Goal: Transaction & Acquisition: Download file/media

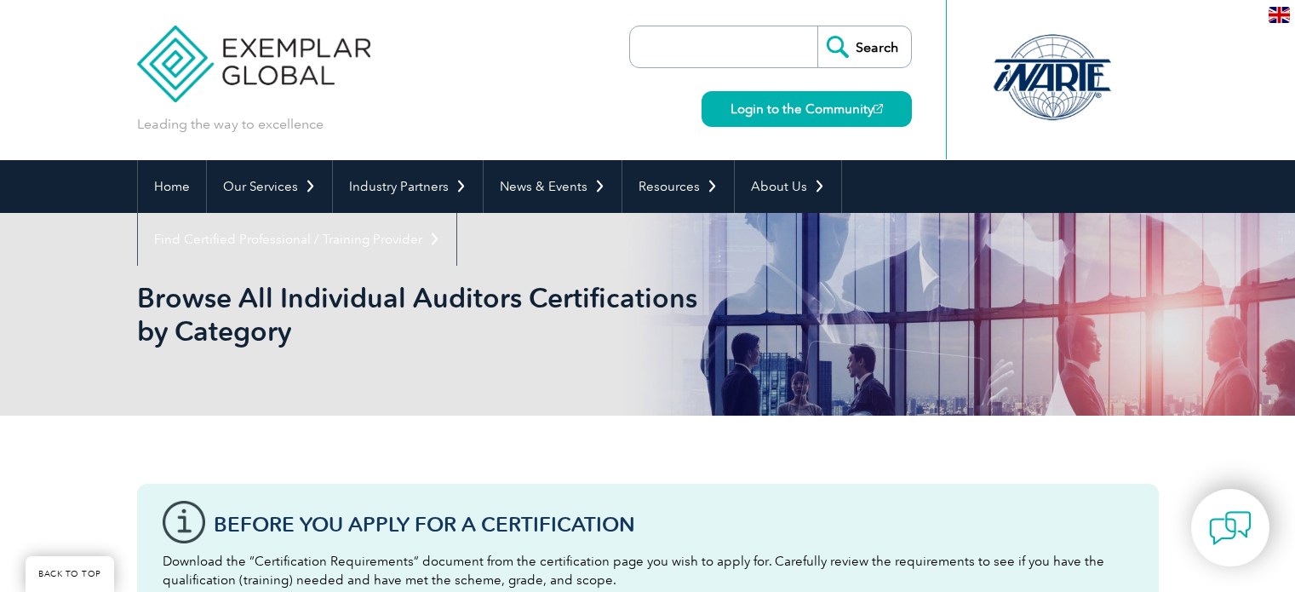
scroll to position [381, 0]
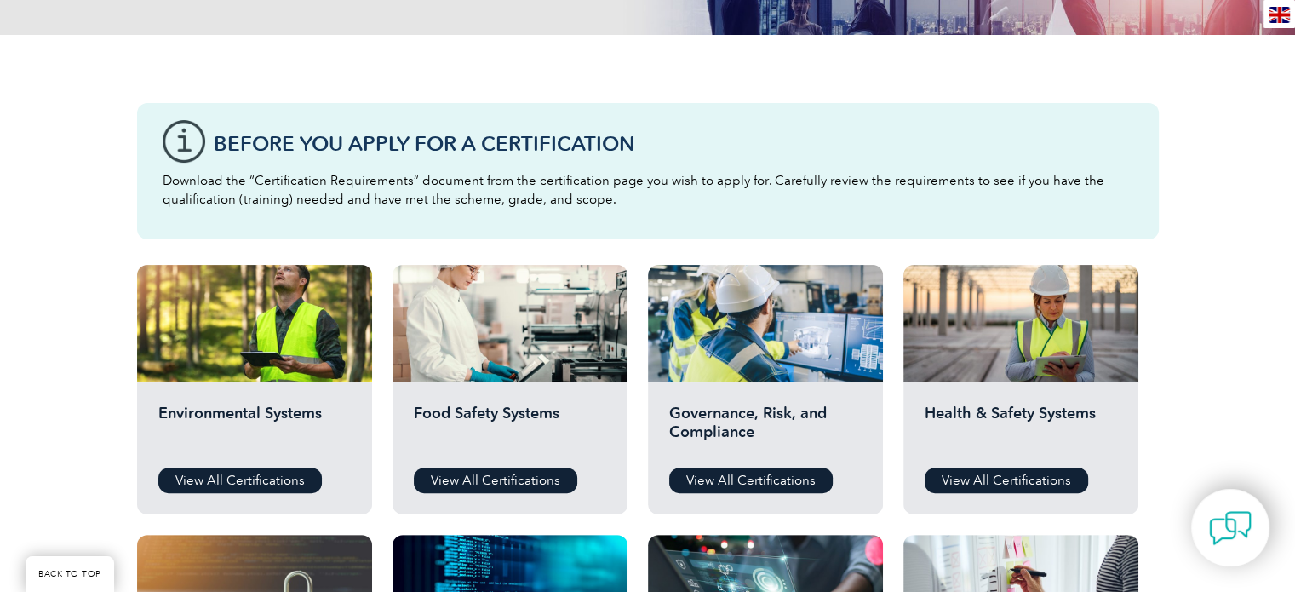
click at [378, 193] on p "Download the “Certification Requirements” document from the certification page …" at bounding box center [648, 189] width 971 height 37
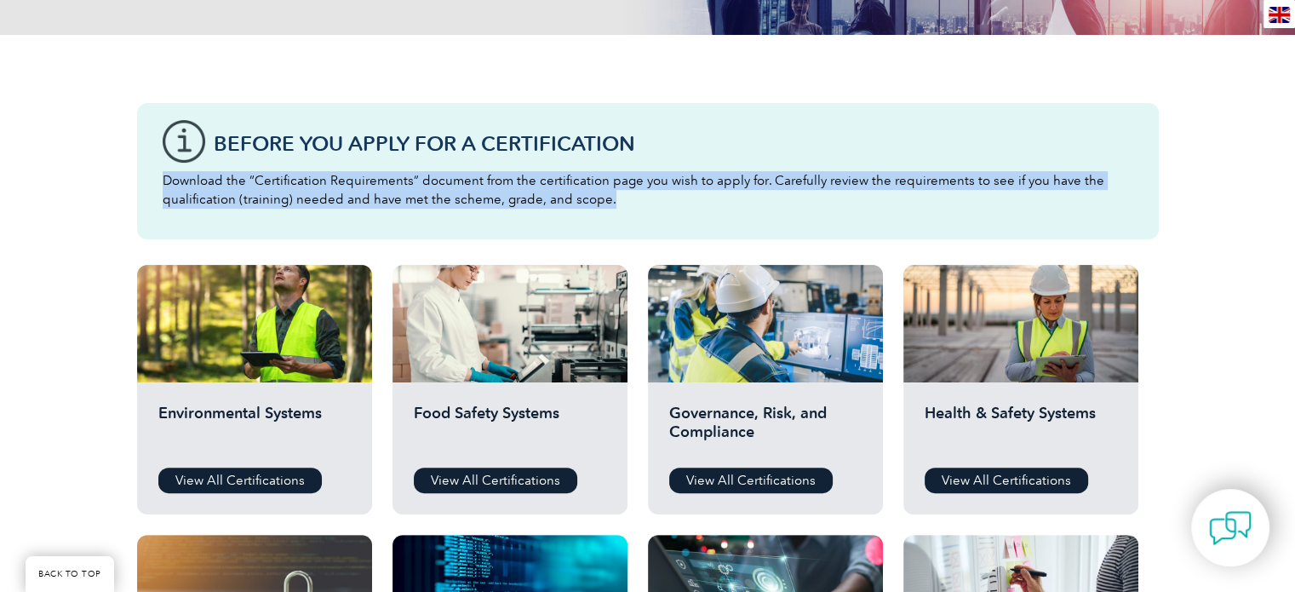
click at [378, 193] on p "Download the “Certification Requirements” document from the certification page …" at bounding box center [648, 189] width 971 height 37
click at [353, 181] on p "Download the “Certification Requirements” document from the certification page …" at bounding box center [648, 189] width 971 height 37
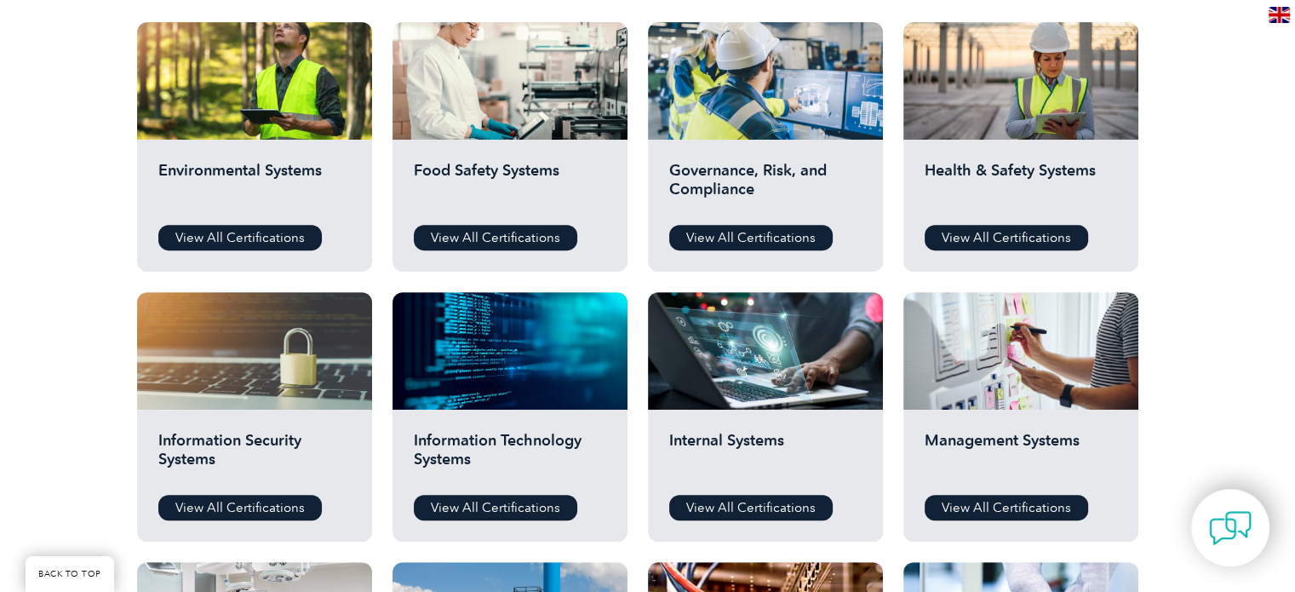
scroll to position [625, 0]
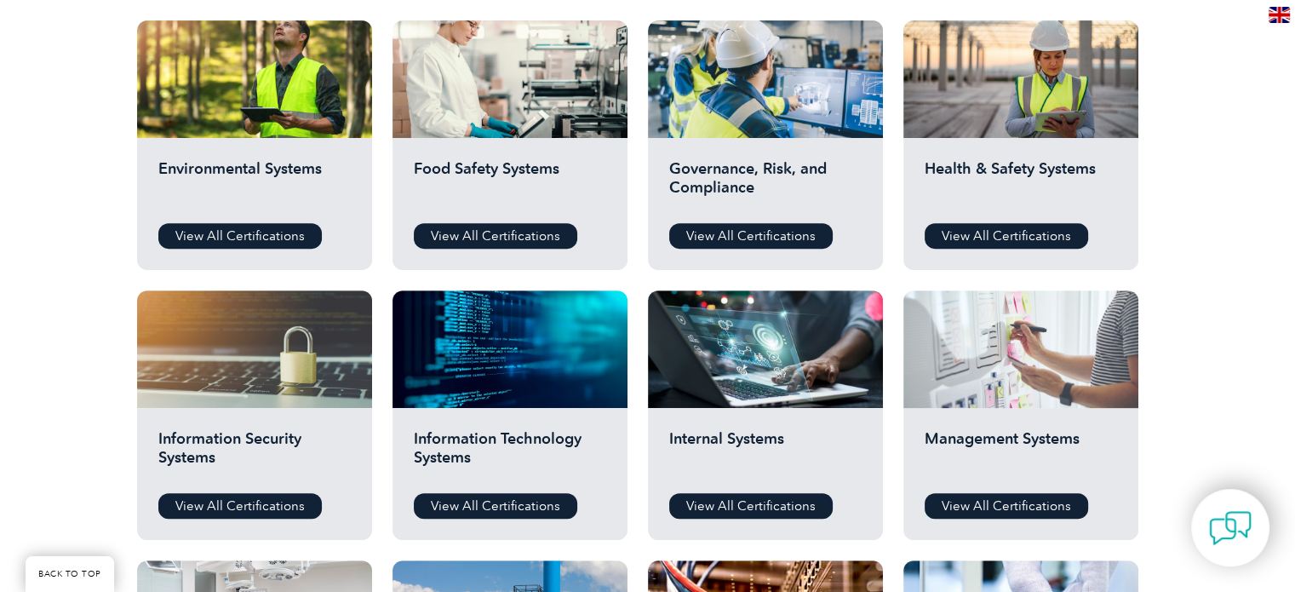
click at [1028, 398] on div at bounding box center [1021, 349] width 235 height 118
